Goal: Task Accomplishment & Management: Manage account settings

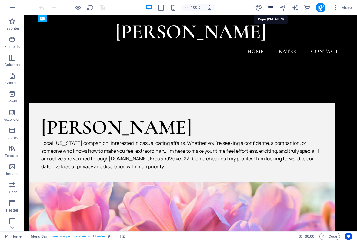
click at [269, 9] on icon "pages" at bounding box center [270, 7] width 7 height 7
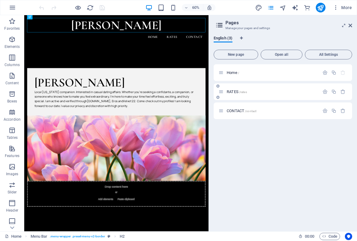
click at [230, 93] on span "RATES /rates" at bounding box center [237, 91] width 20 height 5
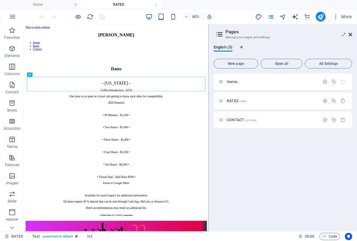
click at [350, 36] on icon at bounding box center [351, 34] width 4 height 5
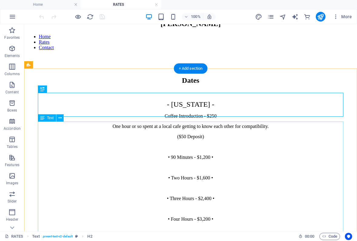
scroll to position [19, 0]
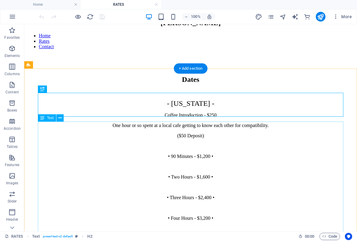
click at [214, 149] on div "- [US_STATE] - Coffee Introduction - $250 One hour or so spent at a local cafe …" at bounding box center [191, 196] width 328 height 194
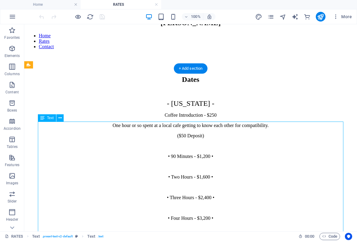
click at [214, 149] on div "- [US_STATE] - Coffee Introduction - $250 One hour or so spent at a local cafe …" at bounding box center [191, 196] width 328 height 194
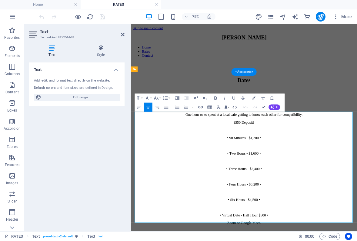
click at [308, 158] on p "($50 Deposit)" at bounding box center [281, 155] width 297 height 5
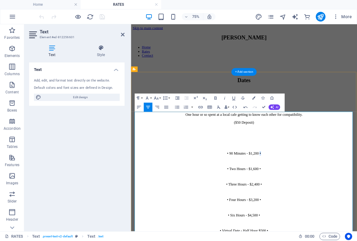
drag, startPoint x: 305, startPoint y: 203, endPoint x: 256, endPoint y: 205, distance: 49.8
click at [256, 199] on p "• 90 Minutes - $1,200 •" at bounding box center [281, 196] width 297 height 5
click at [310, 199] on p "• 90 Minutes - $1,200 •" at bounding box center [281, 196] width 297 height 5
drag, startPoint x: 310, startPoint y: 203, endPoint x: 255, endPoint y: 204, distance: 54.9
click at [255, 199] on p "• 90 Minutes - $1,200 •" at bounding box center [281, 196] width 297 height 5
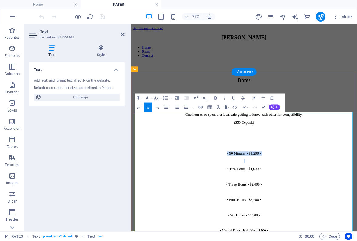
copy p "• 90 Minutes - $1,200 •"
click at [269, 179] on p "​" at bounding box center [281, 175] width 297 height 5
click at [266, 179] on p "• 90 Minutes - $1,200 •" at bounding box center [281, 175] width 297 height 5
click at [304, 179] on p "• 60 Minutes - $1,200 •" at bounding box center [281, 175] width 297 height 5
click at [309, 168] on p at bounding box center [281, 165] width 297 height 5
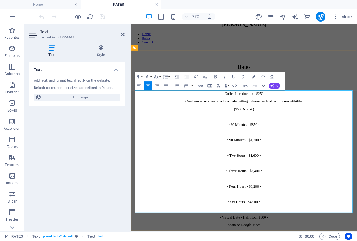
scroll to position [31, 0]
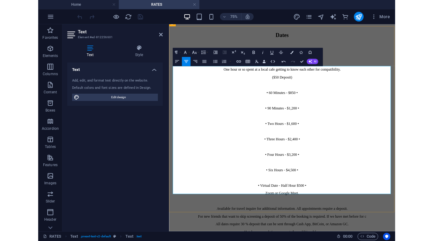
scroll to position [61, 0]
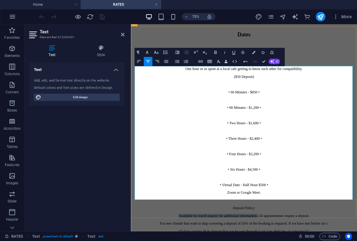
drag, startPoint x: 300, startPoint y: 248, endPoint x: 184, endPoint y: 245, distance: 115.6
copy p "Available for travel inquire for additional information."
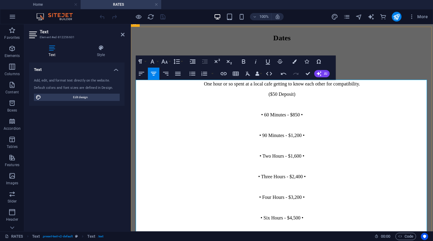
scroll to position [62, 0]
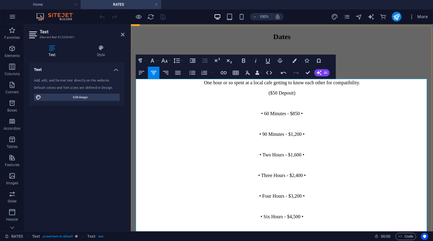
click at [303, 65] on span "- [US_STATE] -" at bounding box center [282, 61] width 48 height 8
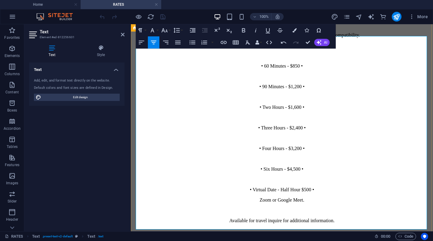
scroll to position [112, 0]
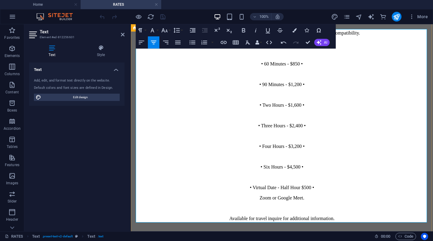
click at [263, 216] on p "Available for travel inquire for additional information." at bounding box center [281, 218] width 297 height 5
click at [264, 216] on p "Available for travel inquire for additional information." at bounding box center [281, 218] width 297 height 5
click at [348, 216] on p "Available for travel inquire for additional information." at bounding box center [281, 218] width 297 height 5
click at [303, 56] on p at bounding box center [281, 53] width 297 height 5
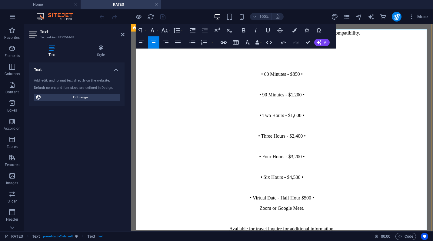
click at [320, 216] on p at bounding box center [281, 218] width 297 height 5
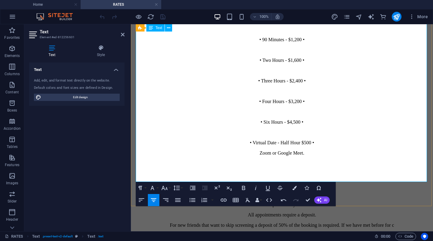
scroll to position [168, 0]
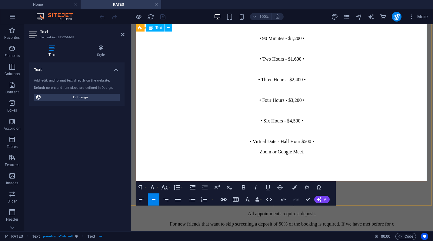
click at [305, 221] on p "For new friends that want to skip screening a deposit of 50% of the booking is …" at bounding box center [281, 223] width 297 height 5
click at [357, 221] on p "For new friends that want to skip screening a deposit of 50% of the total booki…" at bounding box center [281, 223] width 297 height 5
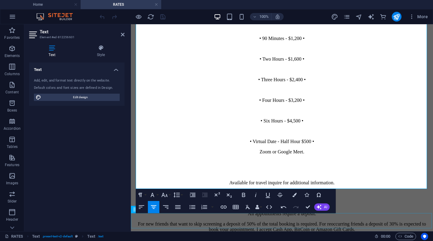
click at [357, 237] on div "All dates require 30 % deposit that can be sent through Cash App, BitCoin, or A…" at bounding box center [281, 245] width 297 height 16
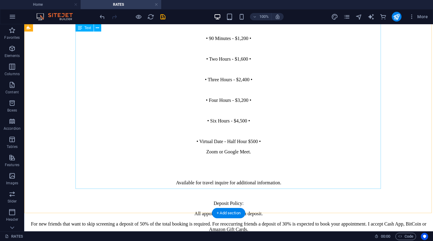
click at [309, 183] on div "- [US_STATE] - Coffee Introduction - $250 One hour or so spent at a local cafe …" at bounding box center [229, 92] width 404 height 282
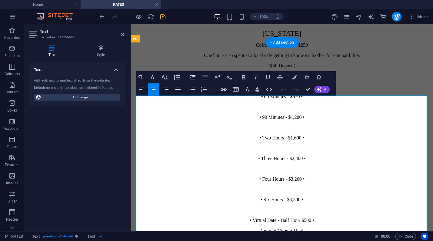
scroll to position [183, 0]
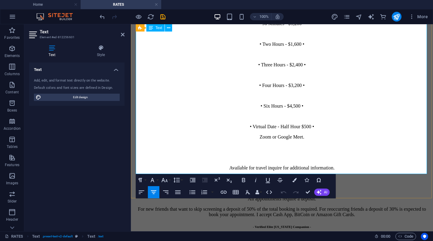
click at [357, 207] on p "For new friends that want to skip screening a deposit of 50% of the total booki…" at bounding box center [281, 212] width 297 height 11
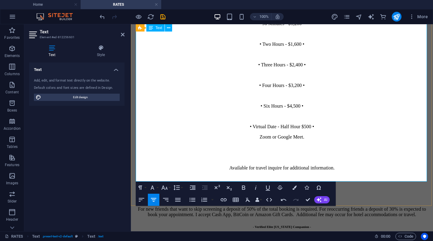
click at [357, 207] on p "For new friends that want to skip screening a deposit of 50% of the total booki…" at bounding box center [281, 212] width 297 height 11
click at [327, 207] on p "For new friends that want to skip screening a deposit of 50% of the total booki…" at bounding box center [281, 212] width 297 height 11
click at [294, 186] on p "Deposit Policy:" at bounding box center [281, 188] width 297 height 5
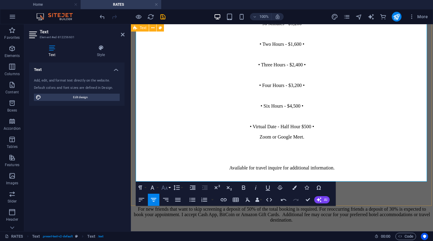
click at [164, 188] on icon "button" at bounding box center [165, 188] width 6 height 4
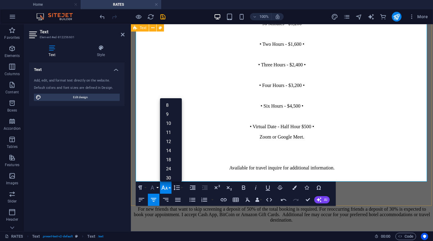
click at [157, 189] on button "Font Family" at bounding box center [154, 188] width 12 height 12
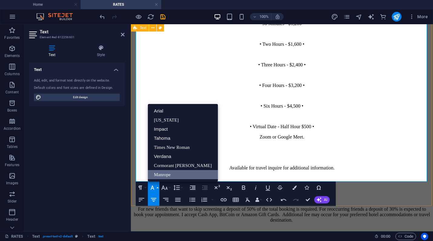
scroll to position [0, 0]
click at [167, 188] on icon "button" at bounding box center [165, 188] width 6 height 4
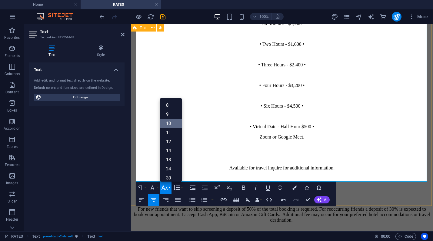
click at [172, 123] on link "10" at bounding box center [171, 123] width 22 height 9
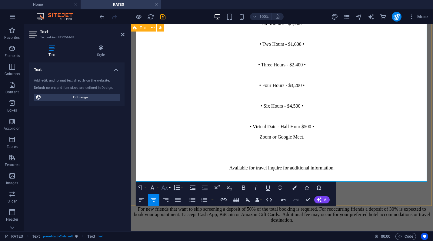
click at [167, 189] on icon "button" at bounding box center [164, 187] width 7 height 7
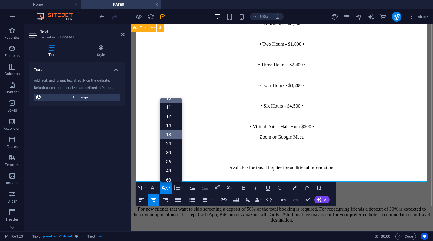
click at [173, 137] on link "18" at bounding box center [171, 134] width 22 height 9
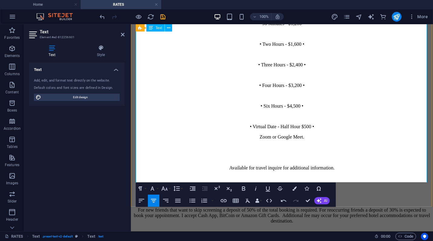
click at [200, 155] on p at bounding box center [281, 157] width 297 height 5
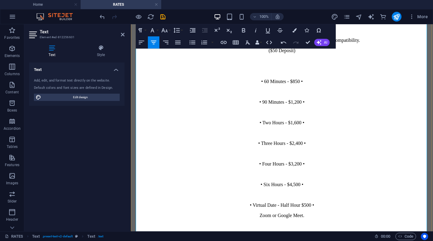
scroll to position [31, 0]
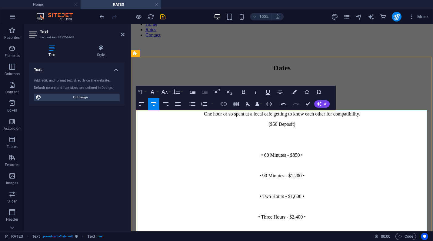
click at [302, 96] on span "- [US_STATE] -" at bounding box center [282, 92] width 48 height 8
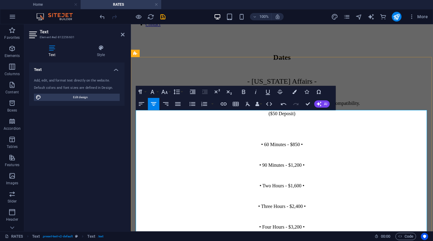
scroll to position [42, 0]
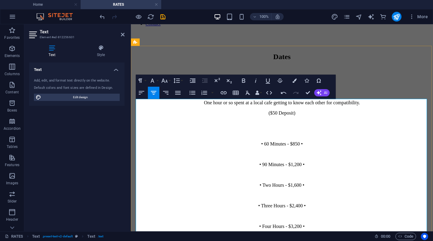
click at [295, 116] on p "($50 Deposit)" at bounding box center [281, 112] width 297 height 5
click at [297, 126] on p at bounding box center [281, 123] width 297 height 5
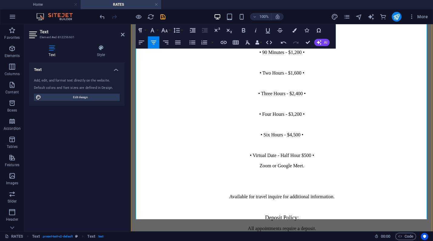
scroll to position [157, 0]
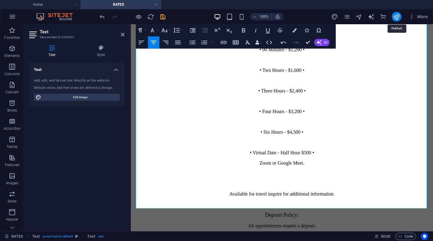
click at [357, 19] on icon "publish" at bounding box center [396, 16] width 7 height 7
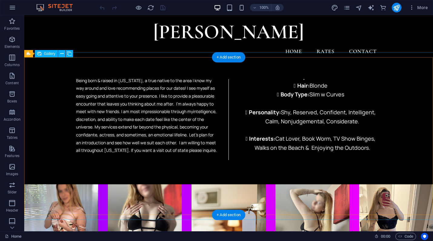
scroll to position [385, 0]
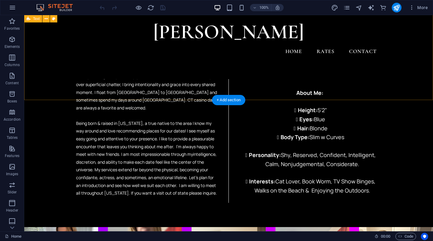
click at [308, 97] on div "About Daphne Austin Coming into my mid-twenties, learning to be more social and…" at bounding box center [228, 100] width 409 height 254
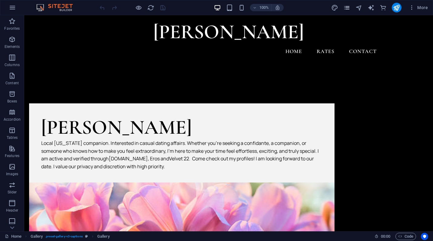
scroll to position [0, 0]
click at [346, 10] on icon "pages" at bounding box center [347, 7] width 7 height 7
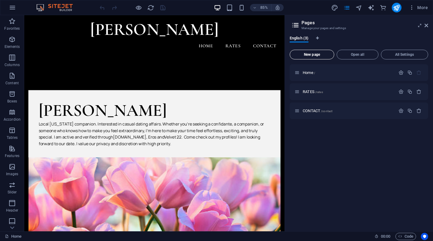
click at [320, 54] on span "New page" at bounding box center [312, 55] width 39 height 4
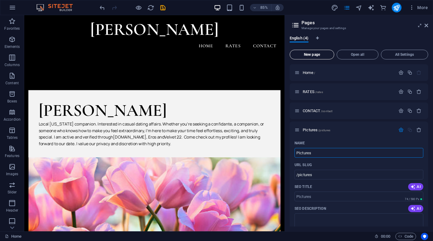
type input "PIctures"
type input "/pictures"
type input "PIcture"
type input "/picture"
type input "P"
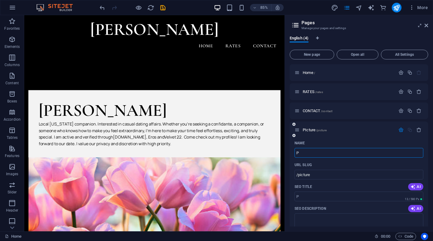
type input "/p"
type input "PHOTOS"
type input "/photos"
click at [309, 130] on span "PHOTOS /photos" at bounding box center [317, 130] width 28 height 5
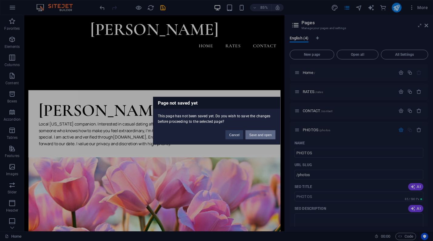
click at [258, 135] on button "Save and open" at bounding box center [261, 134] width 30 height 9
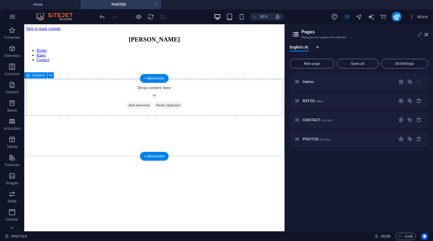
click at [233, 132] on div "Drop content here or Add elements Paste clipboard" at bounding box center [178, 110] width 302 height 43
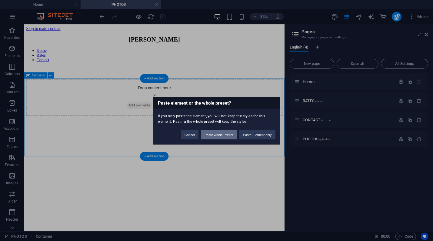
click at [230, 133] on button "Paste whole Preset" at bounding box center [219, 134] width 36 height 9
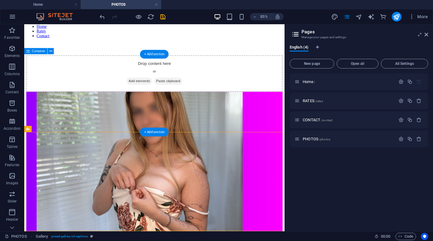
scroll to position [28, 0]
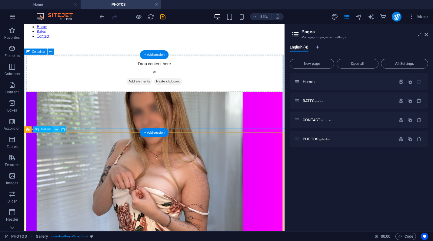
click at [54, 131] on button at bounding box center [56, 129] width 6 height 6
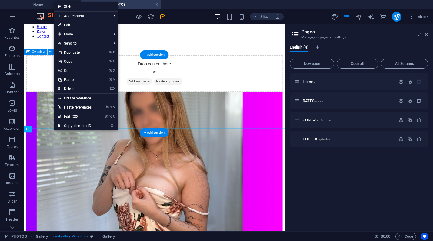
click at [53, 104] on div "Drop content here or Add elements Paste clipboard" at bounding box center [178, 82] width 302 height 43
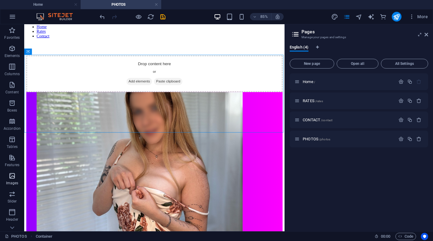
click at [8, 176] on icon "button" at bounding box center [11, 175] width 7 height 7
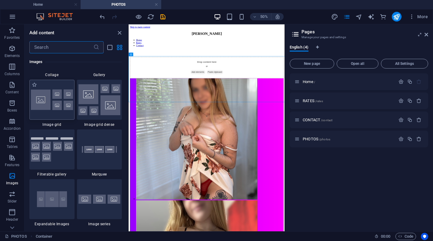
scroll to position [3164, 0]
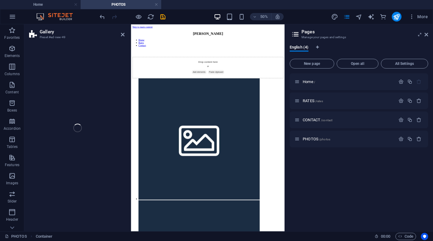
select select "rem"
select select "preset-gallery-v3-collage"
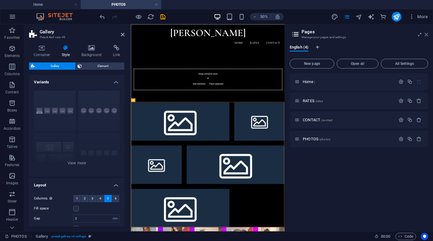
click at [428, 33] on icon at bounding box center [427, 34] width 4 height 5
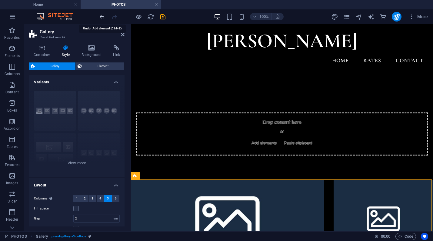
click at [103, 20] on icon "undo" at bounding box center [102, 16] width 7 height 7
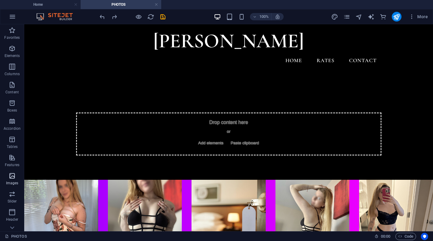
click at [10, 183] on p "Images" at bounding box center [12, 183] width 12 height 5
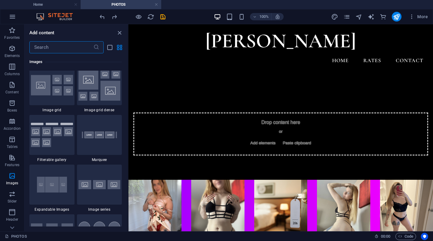
scroll to position [3180, 0]
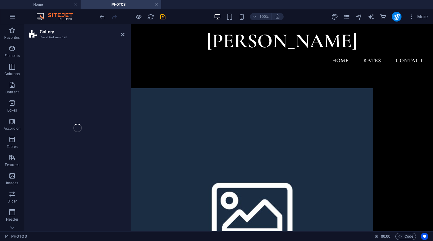
select select "rem"
select select "preset-gallery-v3-grid-dense"
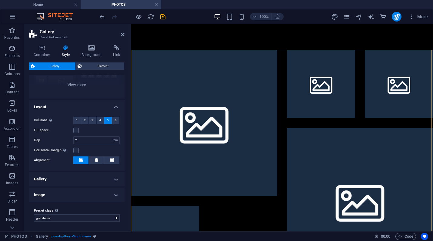
scroll to position [78, 0]
click at [96, 195] on h4 "Image" at bounding box center [77, 195] width 96 height 15
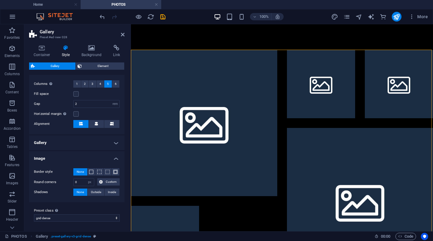
scroll to position [114, 0]
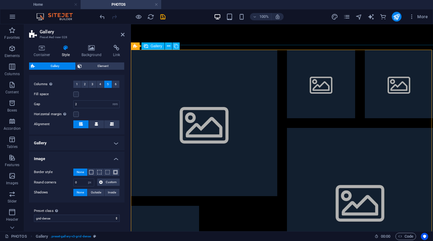
click at [208, 128] on li at bounding box center [204, 123] width 146 height 146
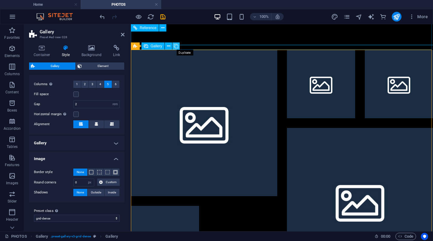
click at [178, 45] on icon at bounding box center [176, 46] width 4 height 6
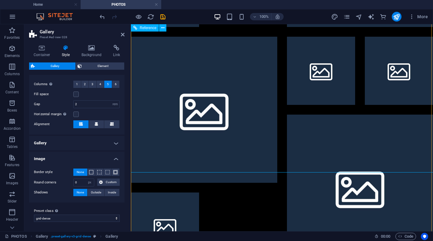
scroll to position [305, 0]
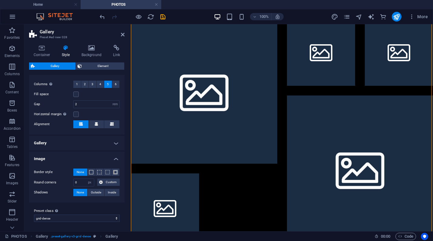
click at [98, 18] on div "100% More" at bounding box center [216, 16] width 433 height 15
click at [101, 18] on icon "undo" at bounding box center [102, 16] width 7 height 7
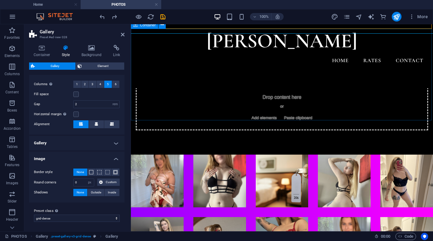
scroll to position [238, 0]
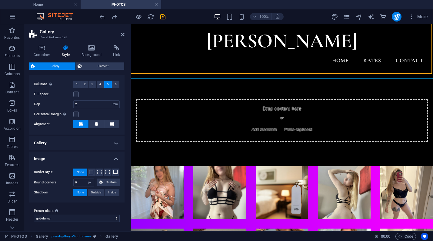
click at [115, 20] on div at bounding box center [133, 17] width 68 height 10
click at [115, 17] on icon "redo" at bounding box center [114, 16] width 7 height 7
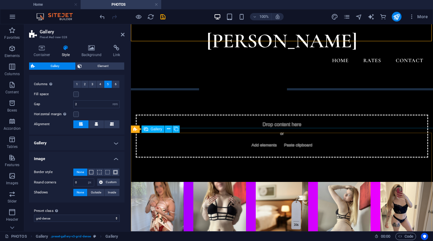
scroll to position [398, 0]
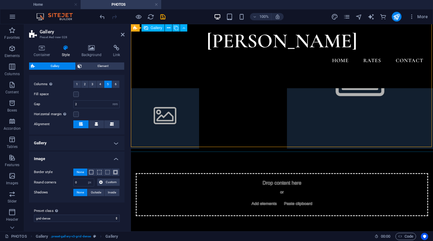
click at [166, 115] on li at bounding box center [165, 114] width 68 height 68
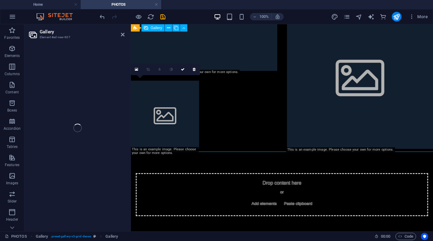
select select "4"
select select "px"
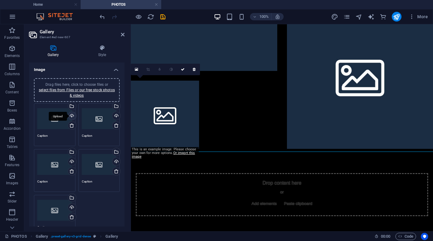
click at [70, 114] on div "Upload" at bounding box center [71, 116] width 9 height 9
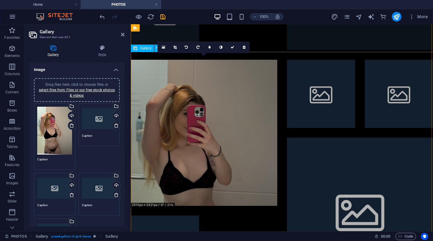
scroll to position [266, 0]
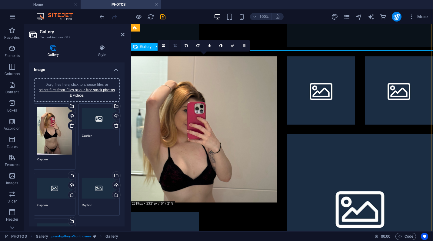
click at [177, 46] on link at bounding box center [175, 46] width 12 height 12
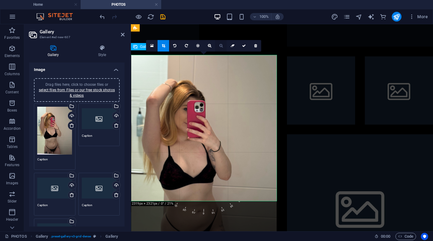
click at [222, 46] on icon at bounding box center [221, 46] width 3 height 4
click at [244, 46] on icon at bounding box center [244, 46] width 4 height 4
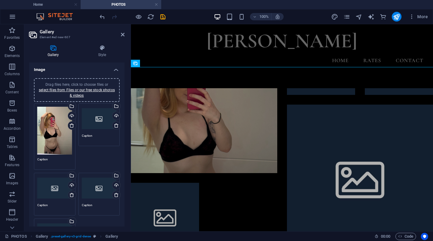
scroll to position [240, 0]
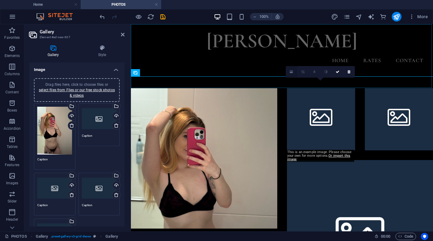
click at [292, 70] on icon at bounding box center [291, 72] width 3 height 4
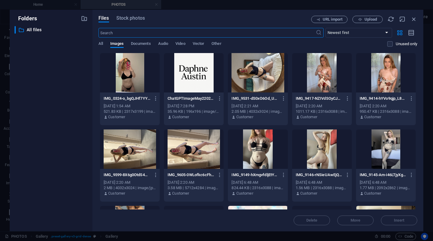
scroll to position [0, 0]
click at [254, 160] on div at bounding box center [258, 148] width 60 height 39
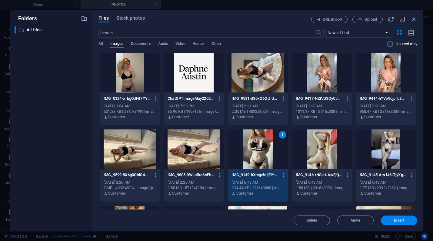
click at [400, 221] on span "Insert" at bounding box center [399, 221] width 11 height 4
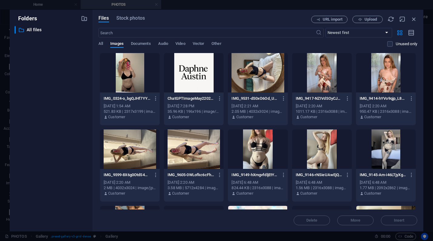
click at [268, 161] on div at bounding box center [258, 148] width 60 height 39
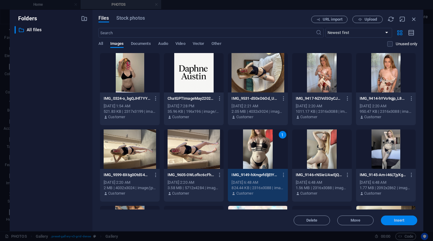
click at [393, 221] on span "Insert" at bounding box center [400, 221] width 32 height 4
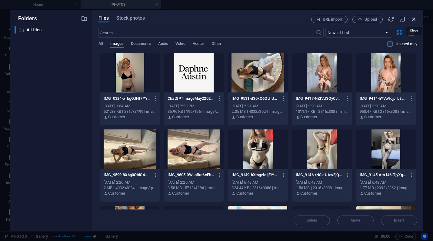
click at [415, 19] on icon "button" at bounding box center [414, 19] width 7 height 7
select select "image"
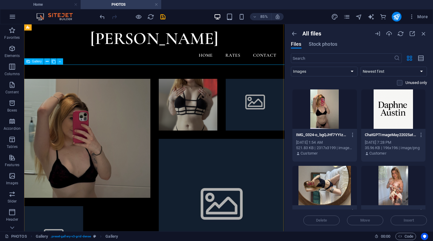
scroll to position [244, 0]
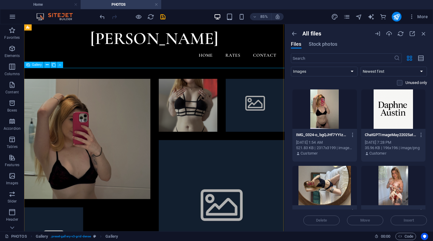
click at [309, 135] on li at bounding box center [295, 115] width 69 height 69
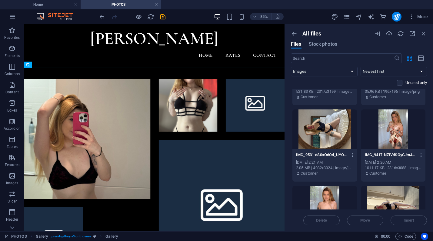
scroll to position [55, 0]
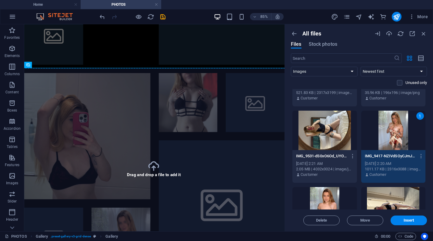
select select "4"
select select "px"
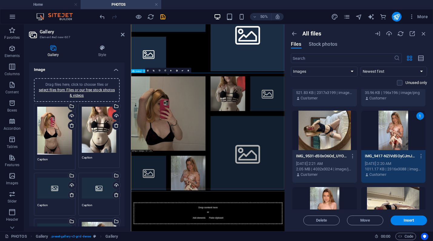
scroll to position [199, 0]
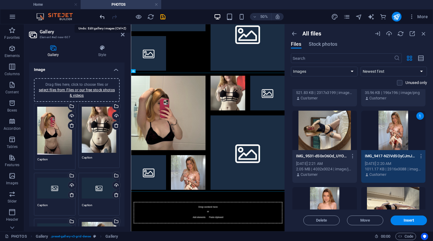
click at [103, 18] on icon "undo" at bounding box center [102, 16] width 7 height 7
click at [102, 18] on icon "undo" at bounding box center [102, 16] width 7 height 7
click at [231, 84] on div at bounding box center [284, 3] width 317 height 238
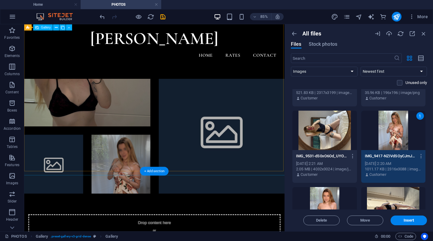
scroll to position [5, 0]
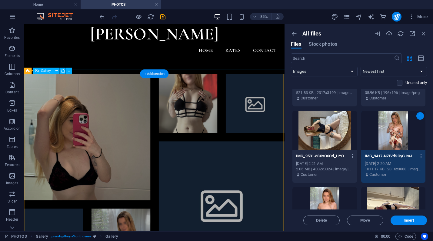
click at [232, 165] on li at bounding box center [257, 236] width 149 height 149
click at [265, 222] on li at bounding box center [257, 236] width 149 height 149
select select "4"
select select "px"
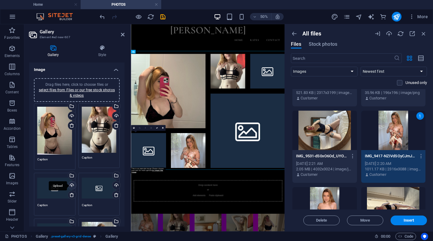
click at [70, 183] on div "Upload" at bounding box center [71, 185] width 9 height 9
click at [116, 174] on div "Select files from the file manager, stock photos, or upload file(s)" at bounding box center [115, 176] width 9 height 9
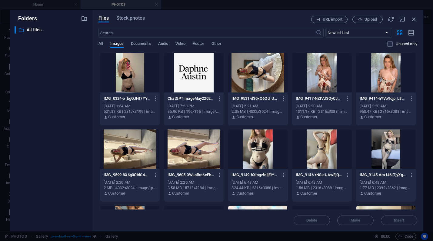
click at [328, 86] on div at bounding box center [322, 72] width 60 height 39
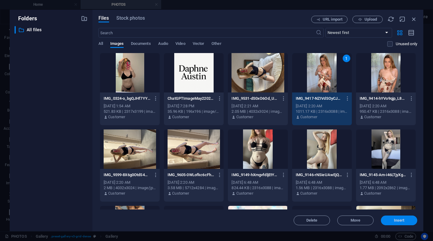
click at [397, 222] on span "Insert" at bounding box center [399, 221] width 11 height 4
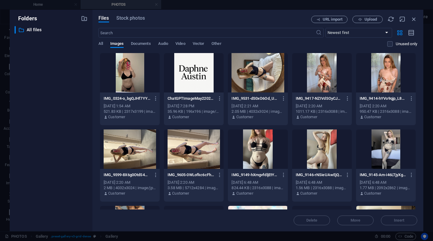
click at [378, 141] on div at bounding box center [386, 148] width 60 height 39
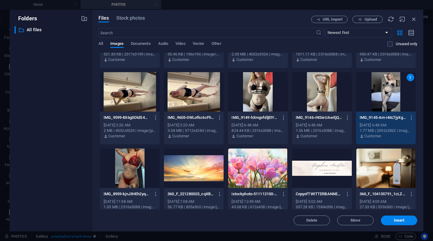
scroll to position [72, 0]
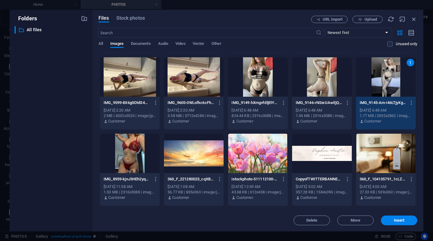
click at [133, 151] on div at bounding box center [130, 153] width 60 height 39
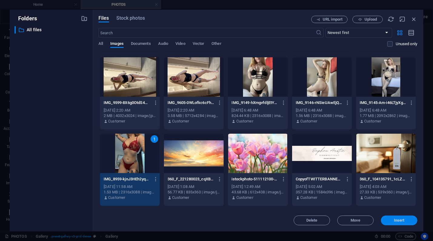
click at [390, 221] on span "Insert" at bounding box center [400, 221] width 32 height 4
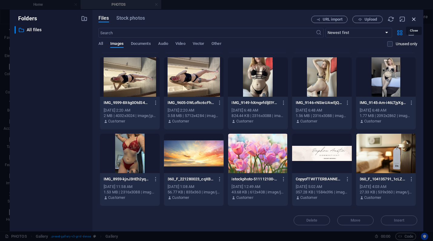
click at [414, 22] on icon "button" at bounding box center [414, 19] width 7 height 7
select select "image"
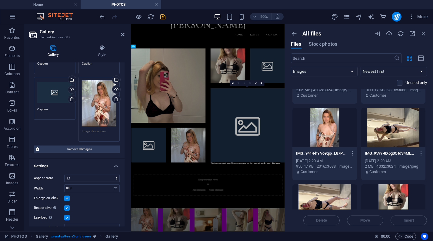
scroll to position [113, 0]
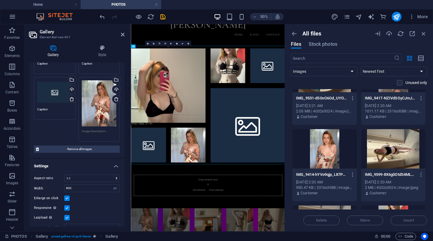
click at [39, 92] on div "Drag files here, click to choose files or select files from Files or our free s…" at bounding box center [54, 92] width 35 height 24
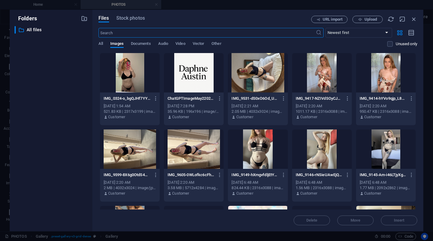
click at [257, 153] on div at bounding box center [258, 148] width 60 height 39
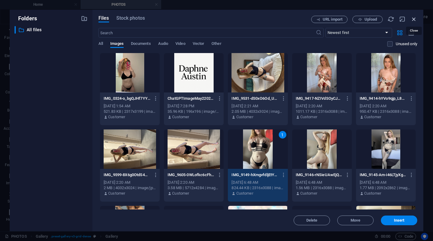
click at [415, 20] on icon "button" at bounding box center [414, 19] width 7 height 7
select select "image"
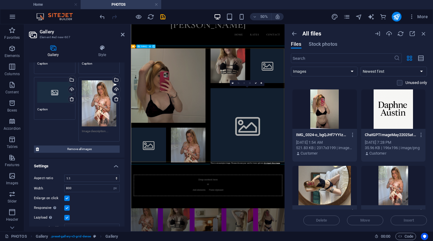
click at [395, 161] on li at bounding box center [364, 226] width 149 height 149
click at [377, 209] on li at bounding box center [364, 226] width 149 height 149
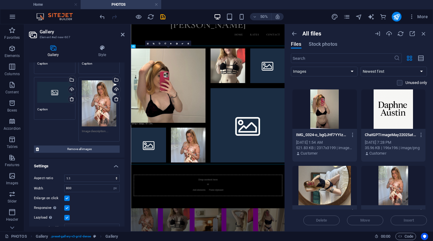
click at [59, 91] on div "Drag files here, click to choose files or select files from Files or our free s…" at bounding box center [54, 92] width 35 height 24
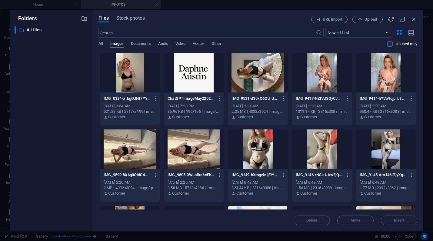
click at [264, 89] on div at bounding box center [258, 72] width 60 height 39
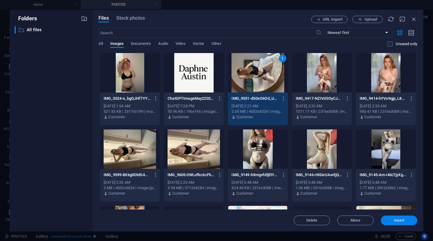
click at [387, 220] on span "Insert" at bounding box center [400, 221] width 32 height 4
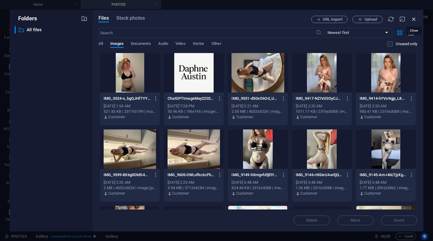
click at [416, 19] on icon "button" at bounding box center [414, 19] width 7 height 7
select select "image"
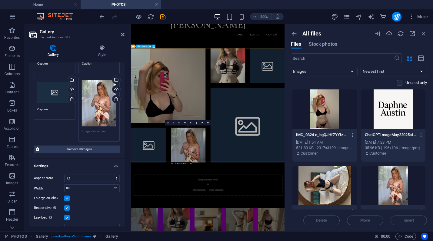
scroll to position [0, 0]
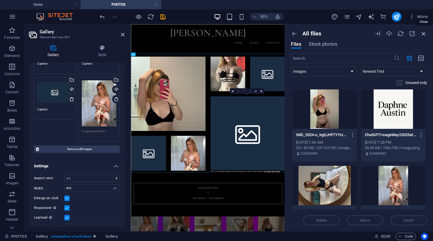
click at [423, 32] on icon "button" at bounding box center [424, 33] width 7 height 7
click at [424, 33] on icon "button" at bounding box center [424, 33] width 7 height 7
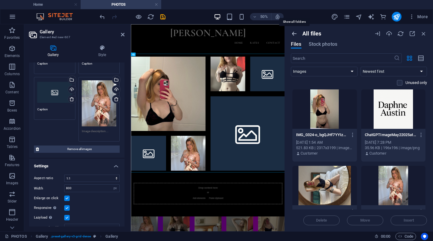
click at [292, 33] on icon "button" at bounding box center [294, 33] width 7 height 7
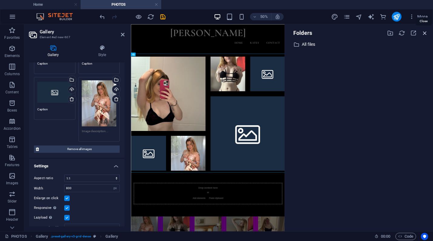
click at [426, 36] on icon "button" at bounding box center [425, 33] width 7 height 7
click at [124, 36] on icon at bounding box center [123, 34] width 4 height 5
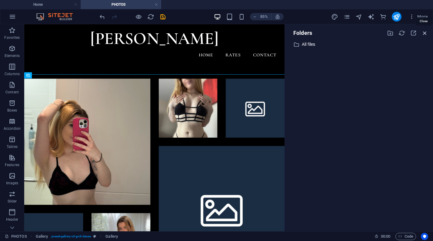
click at [425, 35] on icon "button" at bounding box center [425, 33] width 7 height 7
click at [271, 69] on div at bounding box center [177, 75] width 297 height 15
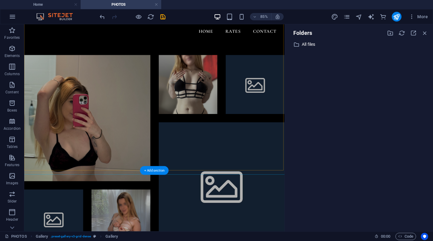
scroll to position [162, 0]
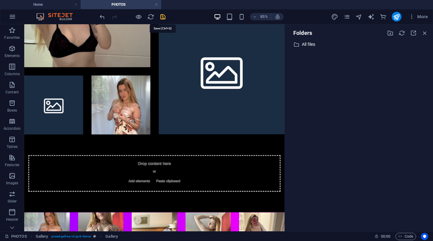
click at [165, 15] on icon "save" at bounding box center [163, 16] width 7 height 7
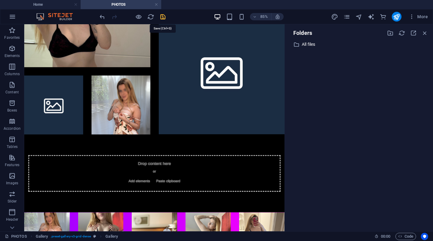
click at [165, 15] on icon "save" at bounding box center [163, 16] width 7 height 7
